Goal: Task Accomplishment & Management: Manage account settings

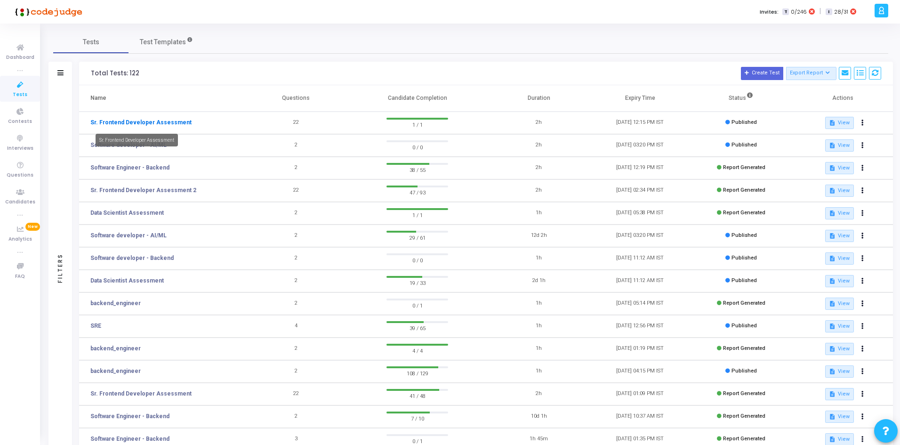
click at [129, 118] on link "Sr. Frontend Developer Assessment" at bounding box center [140, 122] width 101 height 8
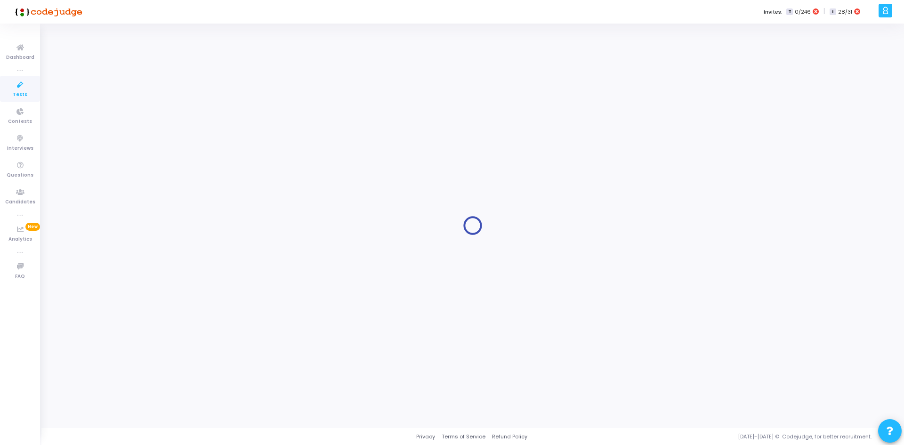
click at [576, 65] on div at bounding box center [472, 226] width 839 height 390
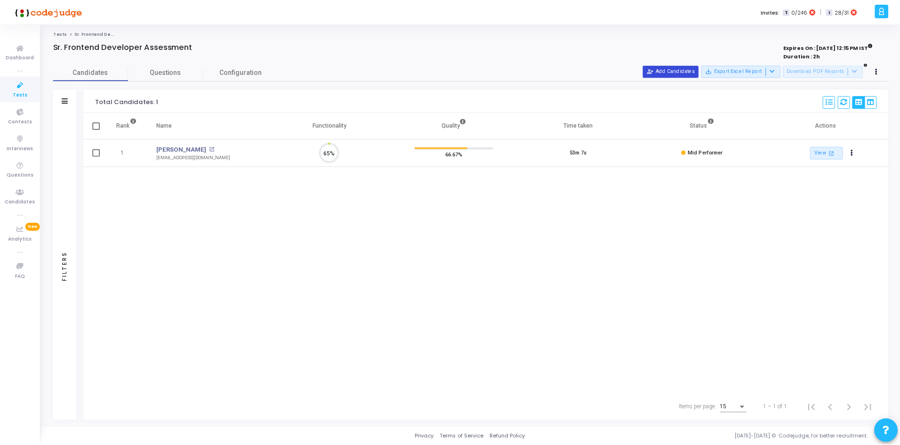
scroll to position [20, 24]
click at [684, 74] on button "person_add_alt Add Candidates" at bounding box center [673, 71] width 56 height 12
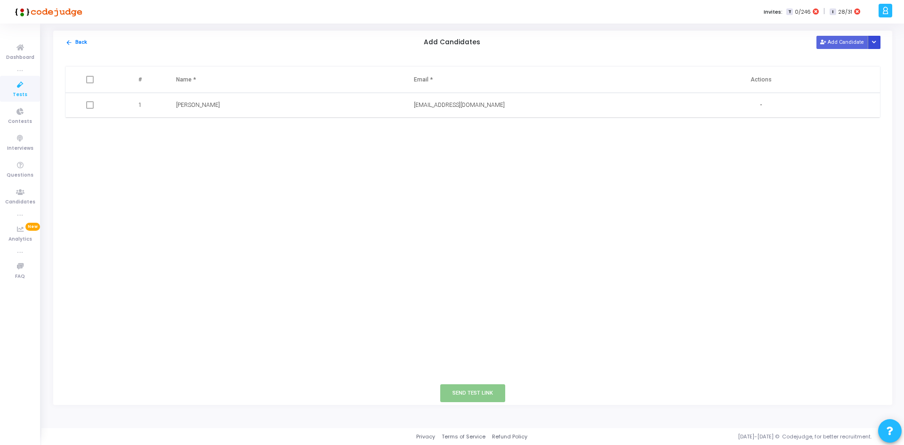
click at [878, 39] on button "Button group with nested dropdown" at bounding box center [874, 42] width 13 height 13
click at [841, 56] on button "Upload Candidate List" at bounding box center [840, 60] width 72 height 13
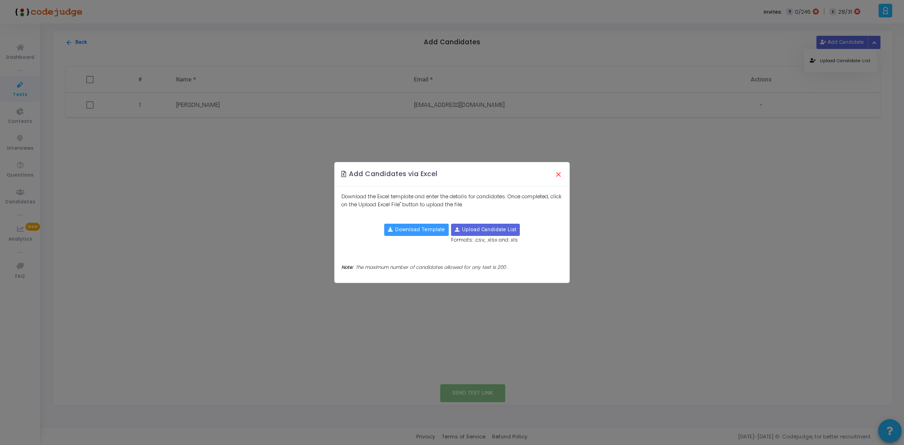
click at [468, 219] on div "Download the Excel template and enter the details for candidates. Once complete…" at bounding box center [452, 234] width 234 height 96
click at [477, 234] on input "file" at bounding box center [486, 229] width 68 height 11
type input "C:\fakepath\candidate-template.csv"
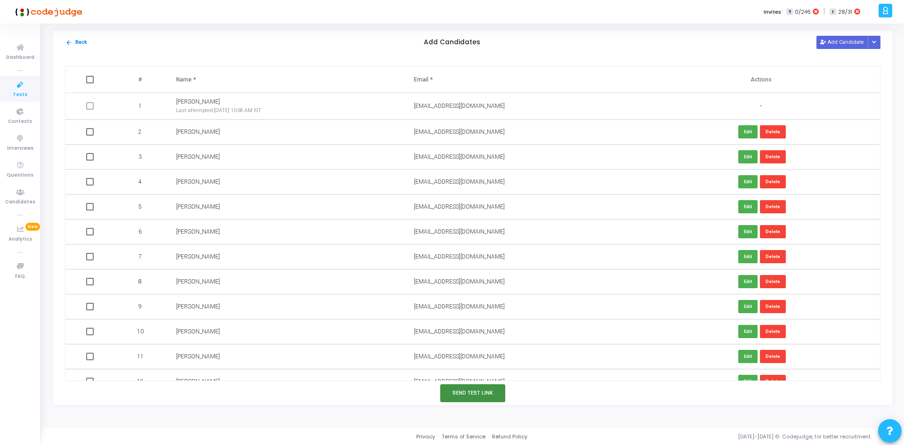
click at [484, 398] on button "Send Test Link" at bounding box center [472, 392] width 65 height 17
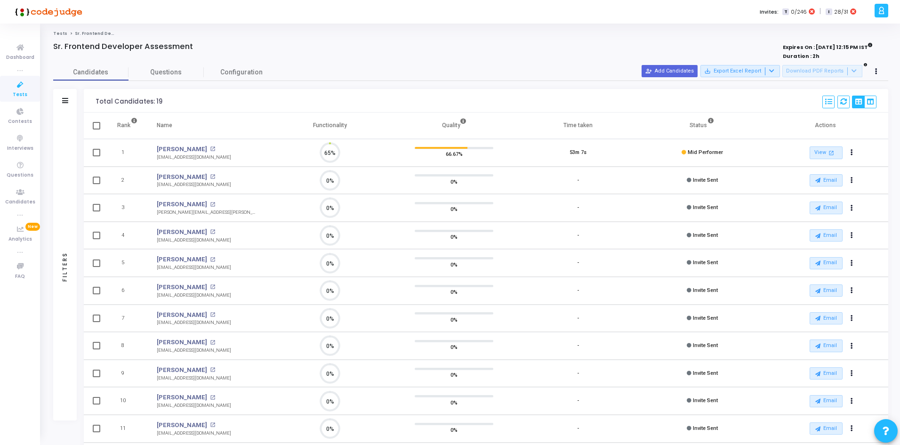
scroll to position [0, 0]
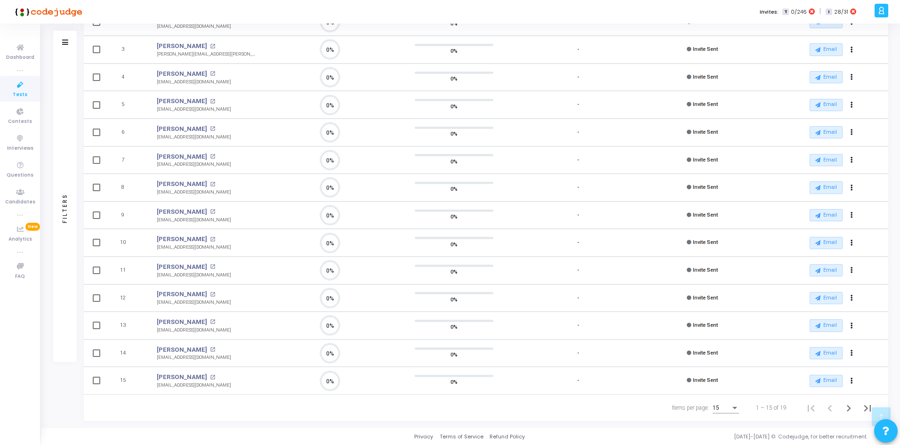
click at [414, 324] on div "0%" at bounding box center [454, 326] width 105 height 24
